Goal: Task Accomplishment & Management: Manage account settings

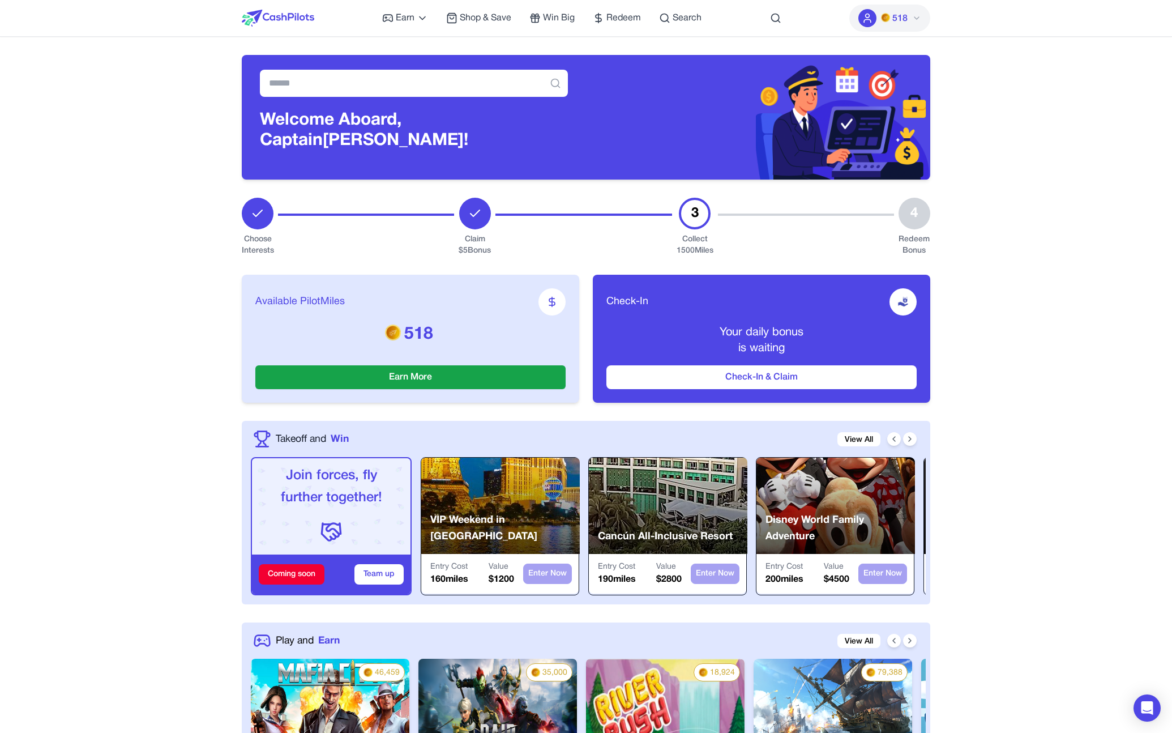
click at [917, 21] on icon at bounding box center [916, 18] width 9 height 9
click at [886, 122] on button "Sign out" at bounding box center [876, 126] width 109 height 20
